Goal: Task Accomplishment & Management: Manage account settings

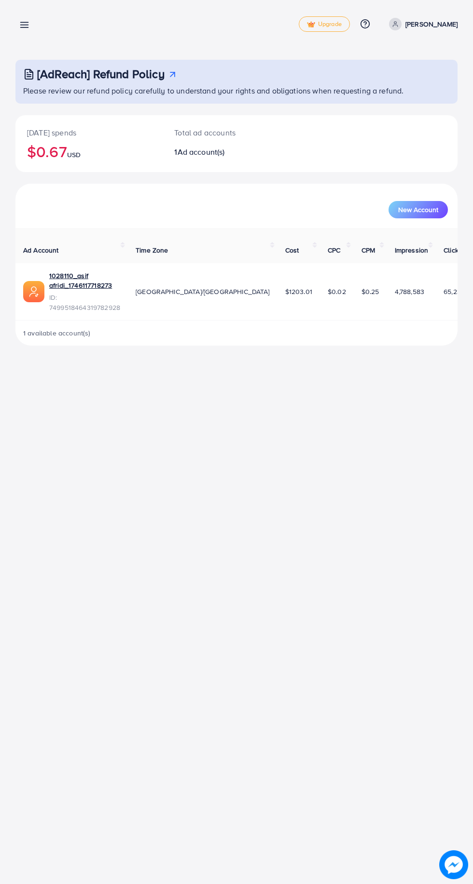
click at [20, 22] on icon at bounding box center [24, 25] width 10 height 10
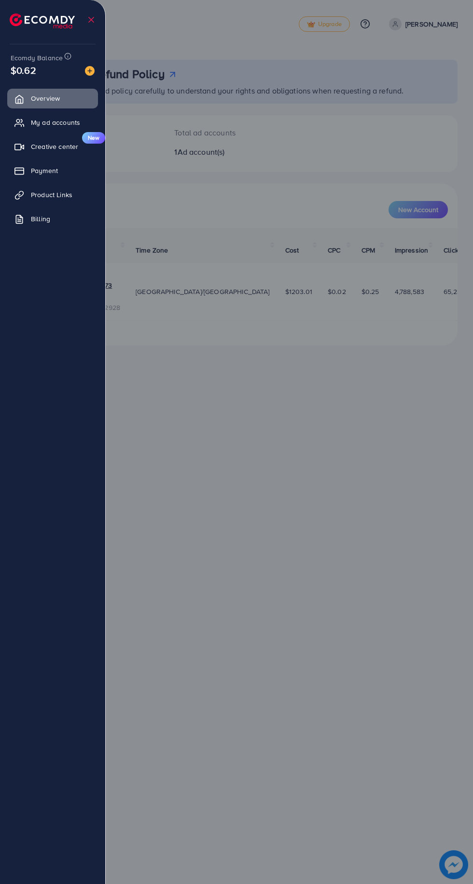
click at [38, 128] on link "My ad accounts" at bounding box center [52, 122] width 91 height 19
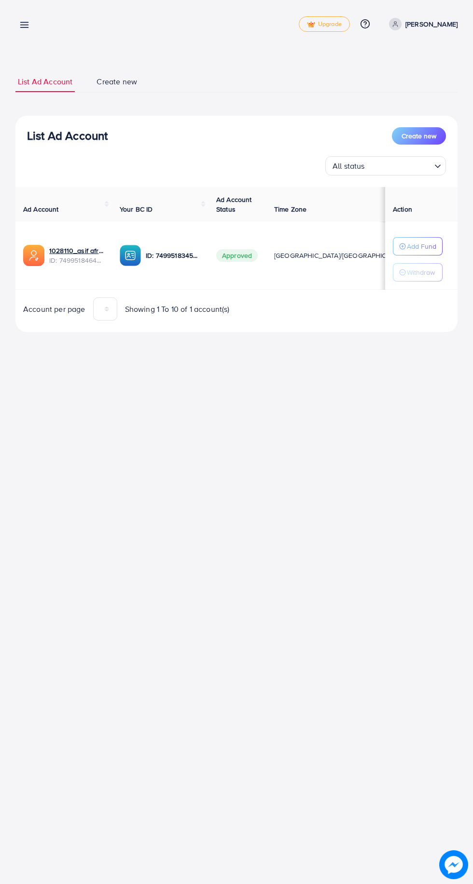
click at [24, 25] on line at bounding box center [25, 25] width 8 height 0
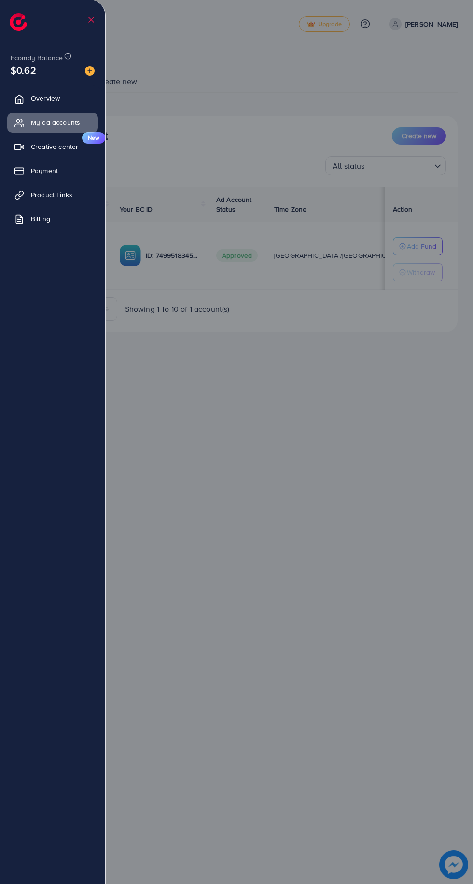
click at [42, 166] on span "Payment" at bounding box center [44, 171] width 27 height 10
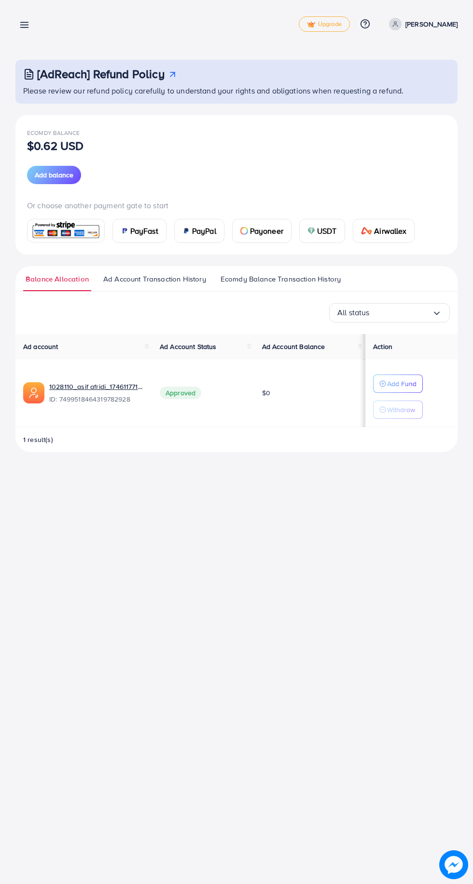
click at [328, 231] on span "USDT" at bounding box center [327, 231] width 20 height 12
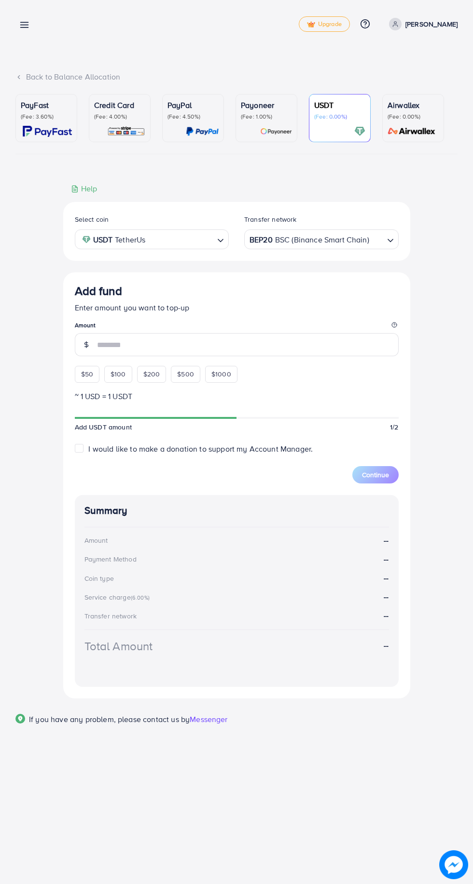
click at [80, 376] on div "Add fund Enter amount you want to top-up Amount $50 $100 $200 $500 $1000" at bounding box center [237, 333] width 324 height 98
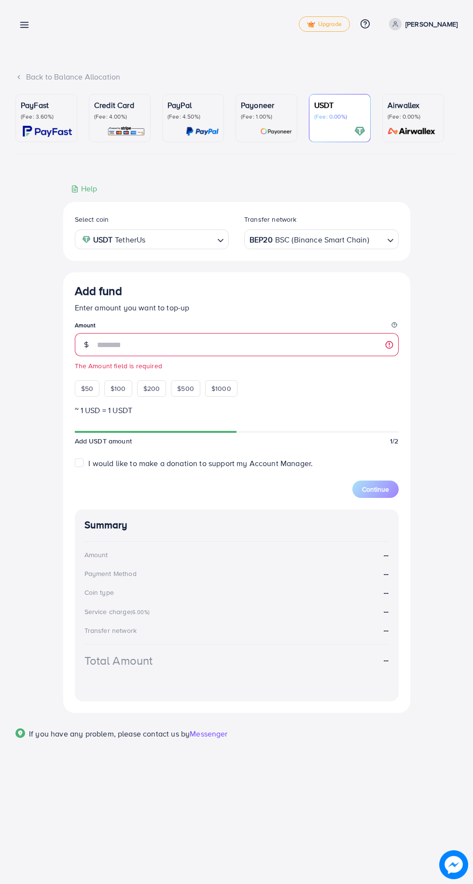
click at [86, 391] on span "$50" at bounding box center [87, 389] width 12 height 10
type input "**"
click at [394, 492] on button "Continue" at bounding box center [375, 489] width 46 height 17
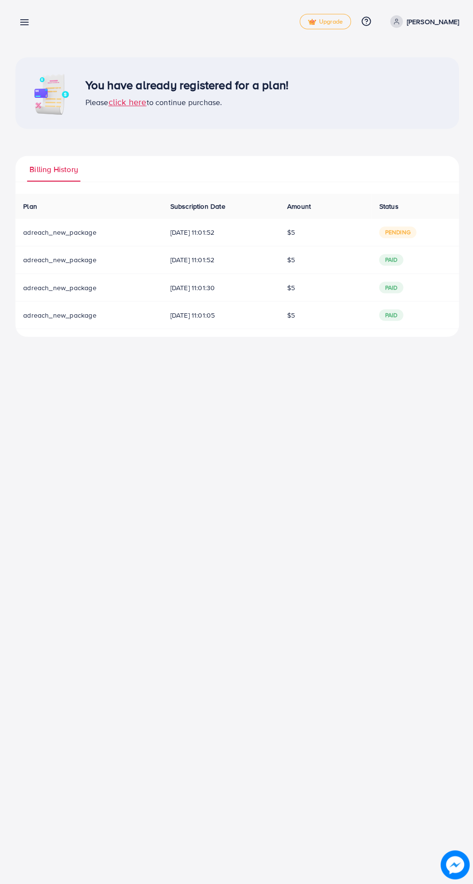
click at [140, 107] on span "click here" at bounding box center [127, 104] width 38 height 12
